Goal: Register for event/course

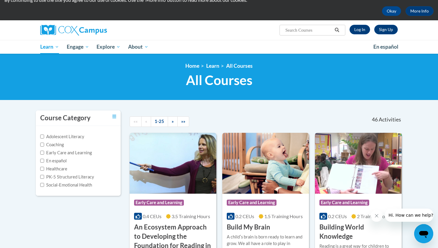
scroll to position [17, 0]
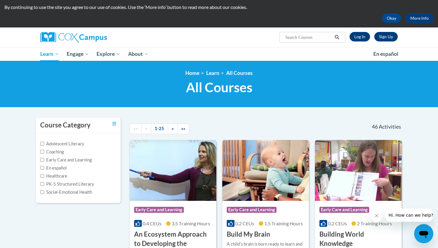
click at [307, 40] on input "Search..." at bounding box center [309, 37] width 48 height 7
click at [362, 38] on link "Log In" at bounding box center [360, 37] width 21 height 10
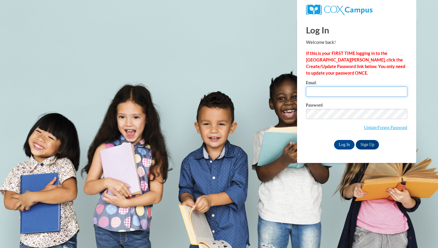
click at [329, 95] on input "Email" at bounding box center [356, 91] width 101 height 10
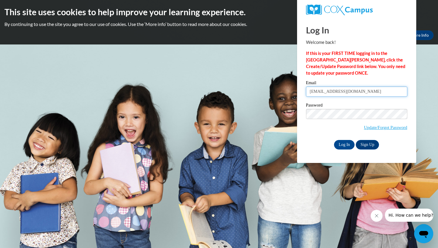
type input "avwalden@valdosta.edu"
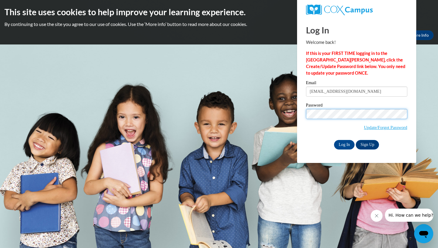
click at [334, 140] on input "Log In" at bounding box center [344, 145] width 21 height 10
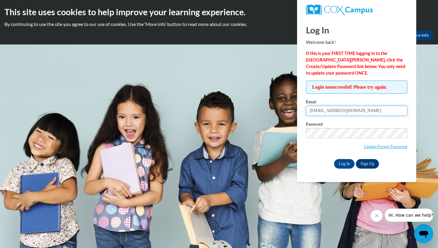
drag, startPoint x: 376, startPoint y: 106, endPoint x: 283, endPoint y: 136, distance: 97.5
click at [283, 136] on body "This site uses cookies to help improve your learning experience. By continuing …" at bounding box center [219, 124] width 438 height 248
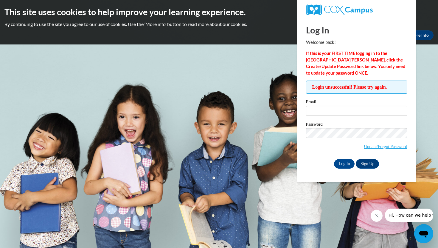
click at [219, 171] on body "This site uses cookies to help improve your learning experience. By continuing …" at bounding box center [219, 124] width 438 height 248
click at [327, 117] on div "Email" at bounding box center [356, 110] width 101 height 21
click at [325, 115] on input "Email" at bounding box center [356, 110] width 101 height 10
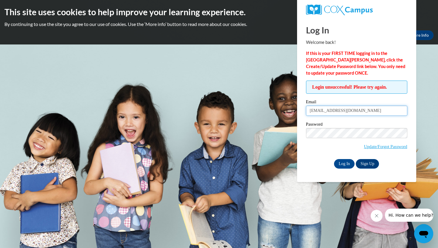
type input "aubrey5860@icloud.com"
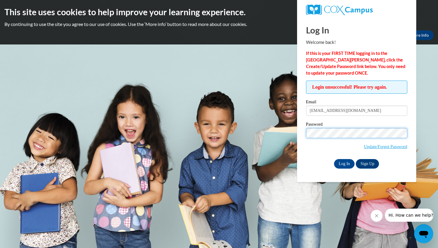
click at [334, 159] on input "Log In" at bounding box center [344, 164] width 21 height 10
click at [376, 147] on link "Update/Forgot Password" at bounding box center [385, 146] width 43 height 5
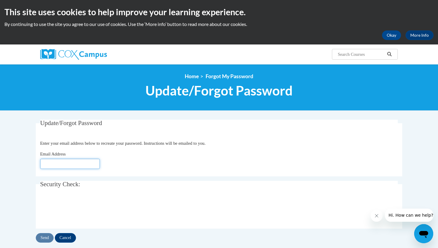
click at [87, 161] on input "Email Address" at bounding box center [70, 164] width 60 height 10
type input "[EMAIL_ADDRESS][DOMAIN_NAME]"
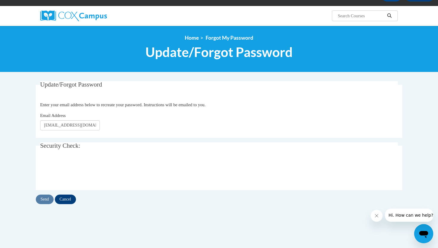
scroll to position [39, 0]
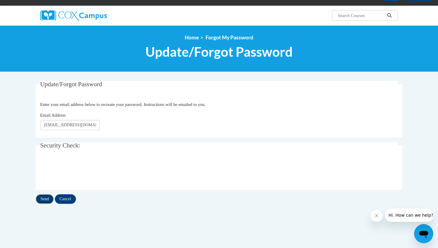
click at [43, 202] on input "Send" at bounding box center [45, 199] width 18 height 10
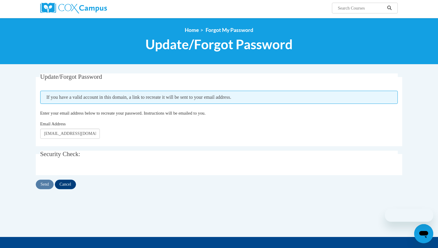
scroll to position [63, 0]
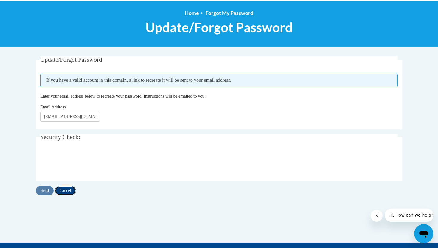
click at [71, 194] on input "Cancel" at bounding box center [65, 191] width 21 height 10
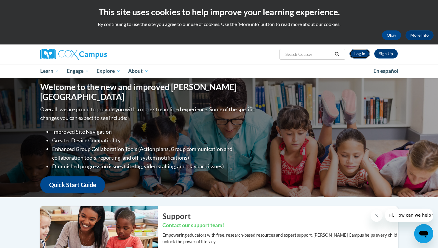
click at [366, 52] on link "Log In" at bounding box center [360, 54] width 21 height 10
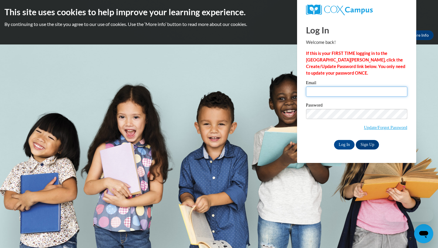
click at [335, 93] on input "Email" at bounding box center [356, 91] width 101 height 10
type input "[EMAIL_ADDRESS][DOMAIN_NAME]"
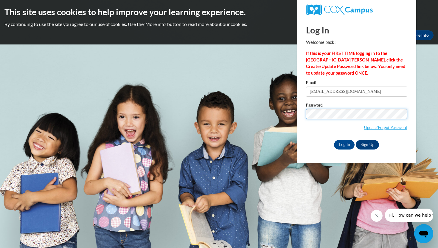
click at [334, 140] on input "Log In" at bounding box center [344, 145] width 21 height 10
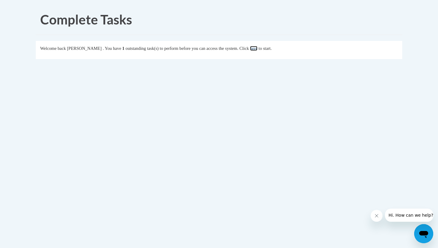
click at [257, 46] on link "here" at bounding box center [253, 48] width 7 height 5
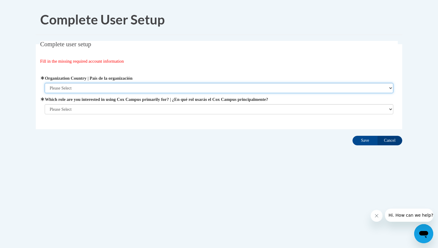
click at [146, 89] on select "Please Select [GEOGRAPHIC_DATA] | [GEOGRAPHIC_DATA] Outside of [GEOGRAPHIC_DATA…" at bounding box center [219, 88] width 349 height 10
select select "ad49bcad-a171-4b2e-b99c-48b446064914"
click at [45, 83] on select "Please Select [GEOGRAPHIC_DATA] | [GEOGRAPHIC_DATA] Outside of [GEOGRAPHIC_DATA…" at bounding box center [219, 88] width 349 height 10
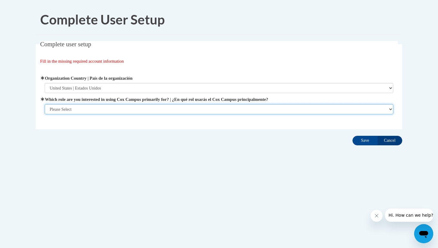
click at [126, 114] on select "Please Select College/University | Colegio/Universidad Community/Nonprofit Part…" at bounding box center [219, 109] width 349 height 10
select select "5a18ea06-2b54-4451-96f2-d152daf9eac5"
click at [45, 114] on select "Please Select College/University | Colegio/Universidad Community/Nonprofit Part…" at bounding box center [219, 109] width 349 height 10
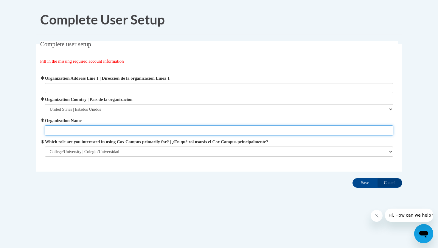
click at [195, 130] on input "Organization Name" at bounding box center [219, 130] width 349 height 10
click at [86, 130] on input "Valdosta State University" at bounding box center [219, 130] width 349 height 10
type input "Valdosta State University"
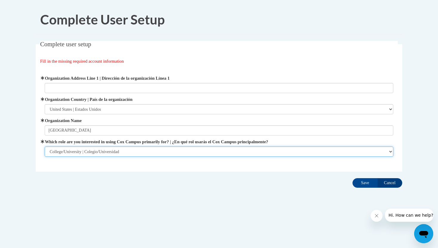
click at [127, 152] on select "Please Select College/University | Colegio/Universidad Community/Nonprofit Part…" at bounding box center [219, 151] width 349 height 10
click at [45, 146] on select "Please Select College/University | Colegio/Universidad Community/Nonprofit Part…" at bounding box center [219, 151] width 349 height 10
click at [214, 156] on select "Please Select College/University | Colegio/Universidad Community/Nonprofit Part…" at bounding box center [219, 151] width 349 height 10
click at [45, 146] on select "Please Select College/University | Colegio/Universidad Community/Nonprofit Part…" at bounding box center [219, 151] width 349 height 10
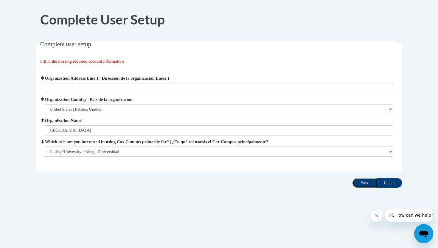
click at [367, 183] on input "Save" at bounding box center [365, 183] width 25 height 10
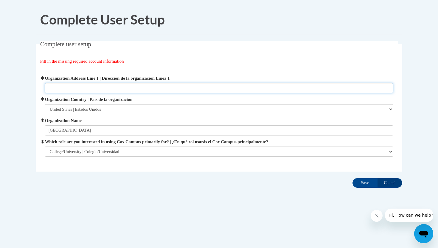
paste input "1500 N Patterson St, Valdosta, GA 31698"
type input "1500 N Patterson St, Valdosta, GA 31698"
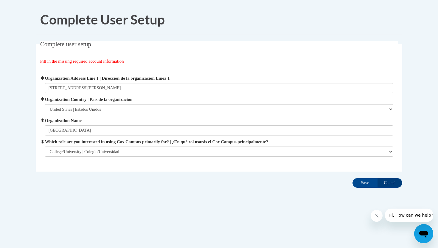
click at [286, 205] on div "Complete User Setup Complete user setup Fill in the missing required account in…" at bounding box center [218, 114] width 375 height 221
click at [363, 185] on input "Save" at bounding box center [365, 183] width 25 height 10
click at [185, 82] on span "Organization Address Line 1 | Dirección de la organización Línea 1 1500 N Patte…" at bounding box center [219, 84] width 349 height 18
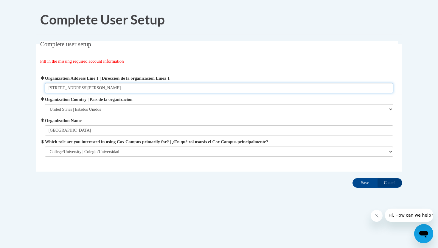
click at [179, 88] on input "1500 N Patterson St, Valdosta, GA 31698" at bounding box center [219, 88] width 349 height 10
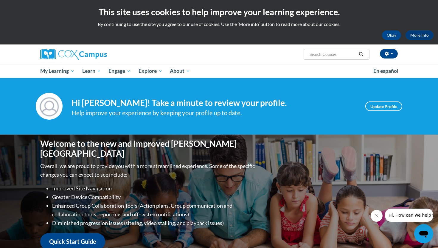
click at [335, 52] on input "Search..." at bounding box center [333, 54] width 48 height 7
type input "teaching writing k-3"
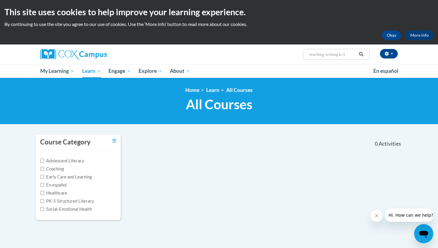
scroll to position [12, 0]
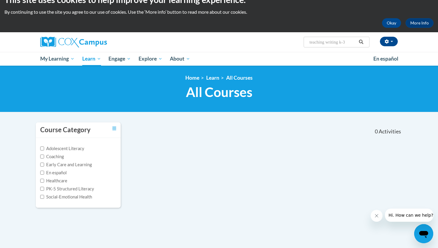
drag, startPoint x: 328, startPoint y: 41, endPoint x: 296, endPoint y: 41, distance: 32.5
click at [296, 41] on div "Aubrey Walden (America/New_York UTC-04:00) My Profile Inbox My Transcripts Log …" at bounding box center [280, 39] width 244 height 15
type input "writing k-3"
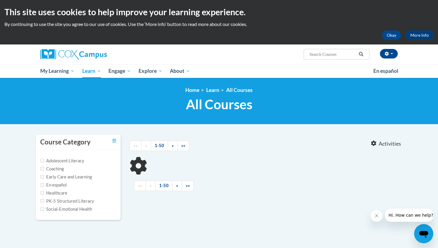
type input "writing k-3"
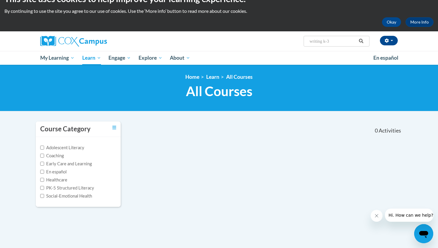
scroll to position [9, 0]
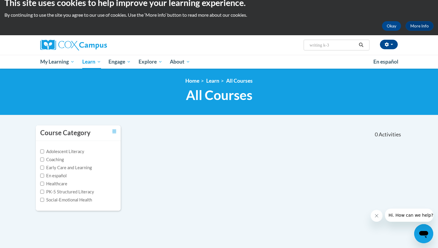
click at [363, 44] on icon "Search" at bounding box center [360, 45] width 5 height 4
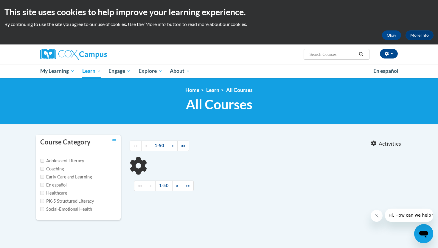
type input "writing k-3"
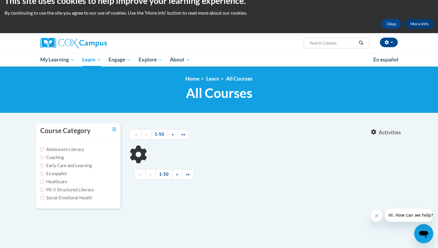
type input "teaching writing k-3"
click at [339, 41] on input "teaching writing k-3" at bounding box center [333, 42] width 48 height 7
drag, startPoint x: 350, startPoint y: 41, endPoint x: 252, endPoint y: 41, distance: 97.4
click at [252, 41] on div "Aubrey Walden (America/New_York UTC-04:00) My Profile Inbox My Transcripts Log …" at bounding box center [280, 40] width 244 height 15
paste input "Teaching Writing to K-3"
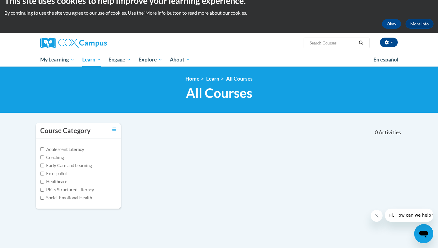
type input "Teaching Writing to K-3"
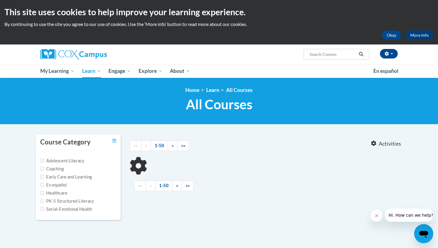
type input "Teaching Writing to K-3"
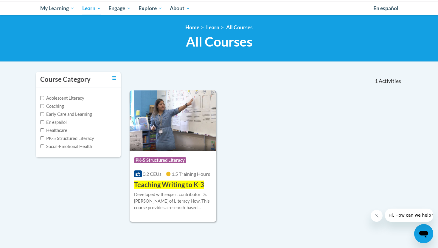
scroll to position [77, 0]
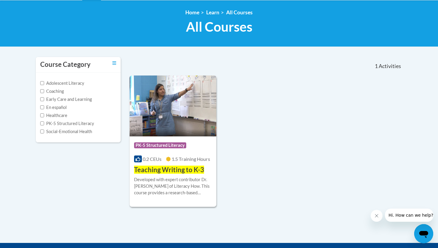
click at [148, 170] on span "Teaching Writing to K-3" at bounding box center [169, 169] width 70 height 8
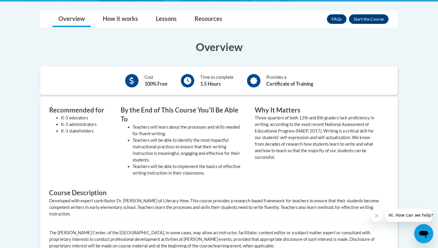
scroll to position [157, 0]
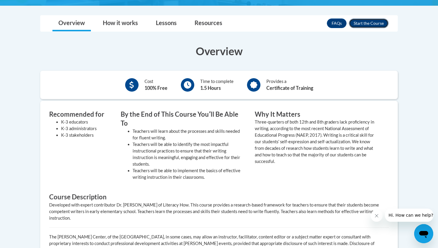
click at [373, 27] on button "Enroll" at bounding box center [369, 23] width 40 height 10
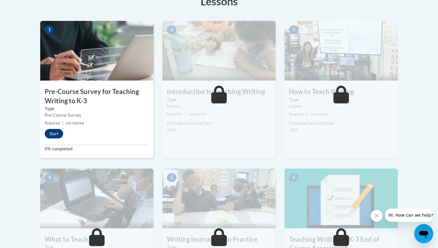
scroll to position [169, 0]
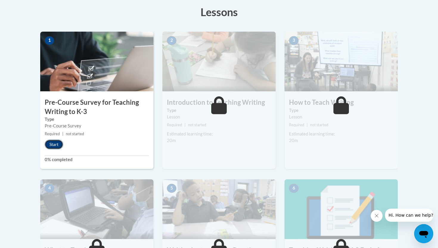
click at [55, 139] on button "Start" at bounding box center [54, 144] width 18 height 10
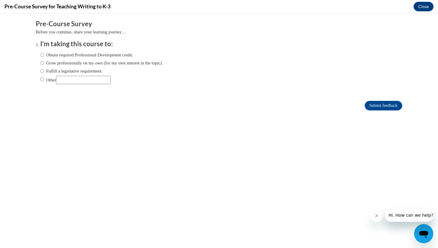
scroll to position [0, 0]
click at [52, 71] on label "Fulfill a legislative requirement." at bounding box center [71, 71] width 62 height 7
click at [44, 71] on input "Fulfill a legislative requirement." at bounding box center [42, 71] width 4 height 7
radio input "true"
click at [52, 71] on label "Fulfill a legislative requirement." at bounding box center [71, 71] width 62 height 7
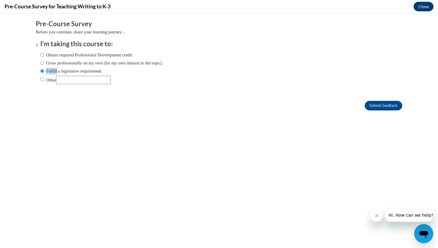
click at [44, 71] on input "Fulfill a legislative requirement." at bounding box center [42, 71] width 4 height 7
click at [51, 64] on label "Grow professionally on my own (for my own interest in the topic)." at bounding box center [101, 63] width 123 height 7
click at [44, 64] on input "Grow professionally on my own (for my own interest in the topic)." at bounding box center [42, 63] width 4 height 7
radio input "true"
click at [128, 52] on label "Obtain required Professional Development credit." at bounding box center [86, 55] width 93 height 7
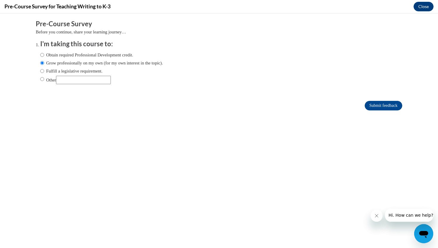
click at [44, 52] on input "Obtain required Professional Development credit." at bounding box center [42, 55] width 4 height 7
radio input "true"
click at [151, 59] on div "Obtain required Professional Development credit. Grow professionally on my own …" at bounding box center [101, 68] width 123 height 38
click at [154, 59] on div "Obtain required Professional Development credit. Grow professionally on my own …" at bounding box center [101, 68] width 123 height 38
click at [157, 60] on label "Grow professionally on my own (for my own interest in the topic)." at bounding box center [101, 63] width 123 height 7
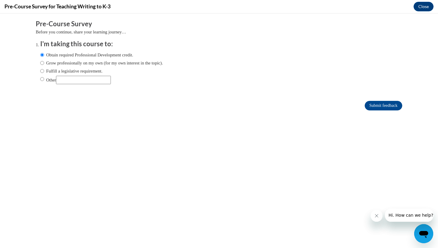
click at [44, 60] on input "Grow professionally on my own (for my own interest in the topic)." at bounding box center [42, 63] width 4 height 7
radio input "true"
click at [376, 218] on button "Close message from company" at bounding box center [377, 215] width 12 height 12
click at [378, 106] on input "Submit feedback" at bounding box center [384, 106] width 38 height 10
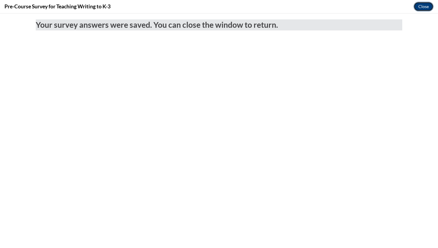
click at [426, 6] on button "Close" at bounding box center [424, 7] width 20 height 10
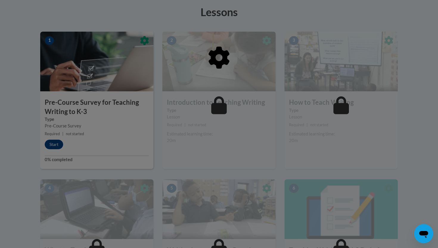
click at [51, 141] on div at bounding box center [219, 88] width 358 height 113
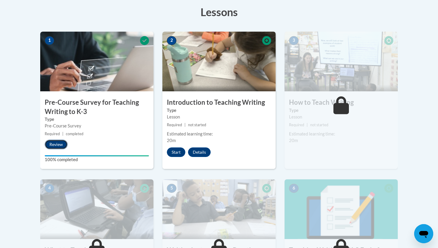
click at [53, 145] on button "Review" at bounding box center [56, 144] width 23 height 10
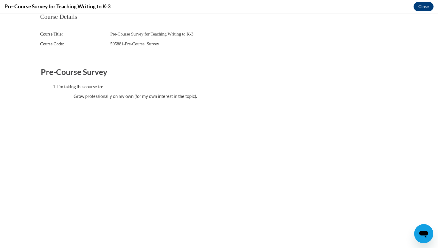
click at [345, 83] on div "I'm taking this course to:" at bounding box center [225, 86] width 336 height 7
click at [124, 35] on span "Pre-Course Survey for Teaching Writing to K-3" at bounding box center [151, 34] width 83 height 5
click at [425, 9] on button "Close" at bounding box center [424, 7] width 20 height 10
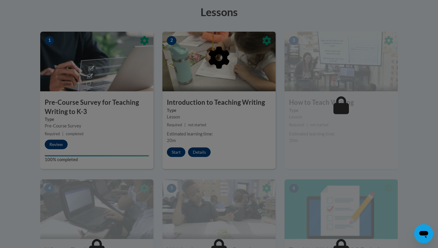
click at [179, 155] on div at bounding box center [219, 124] width 438 height 248
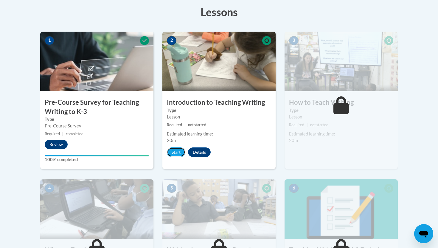
click at [179, 155] on button "Start" at bounding box center [176, 152] width 18 height 10
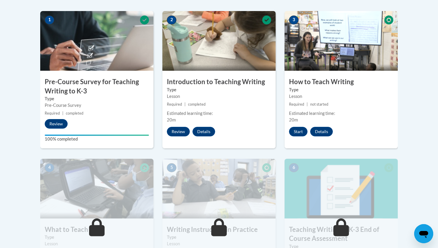
scroll to position [170, 0]
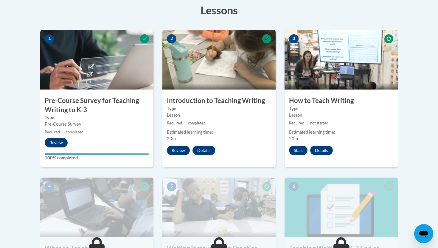
click at [219, 101] on h3 "Introduction to Teaching Writing" at bounding box center [218, 100] width 113 height 9
click at [174, 153] on button "Review" at bounding box center [178, 150] width 23 height 10
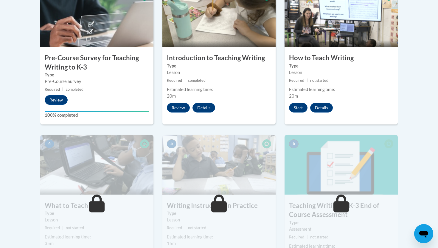
scroll to position [204, 0]
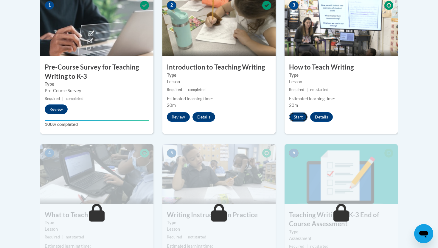
click at [306, 116] on button "Start" at bounding box center [298, 117] width 18 height 10
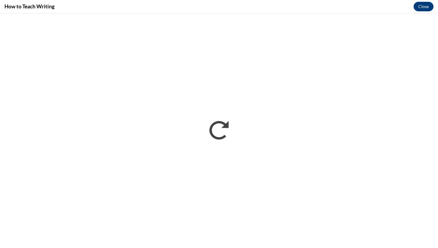
scroll to position [0, 0]
